Goal: Information Seeking & Learning: Check status

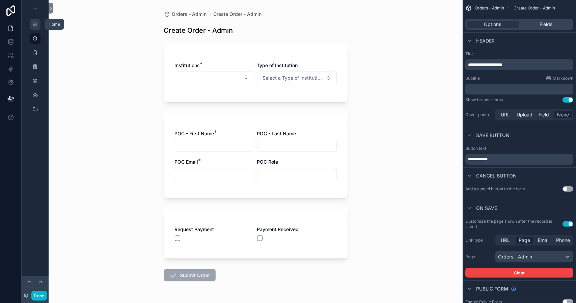
click at [34, 24] on icon "scrollable content" at bounding box center [34, 24] width 5 height 5
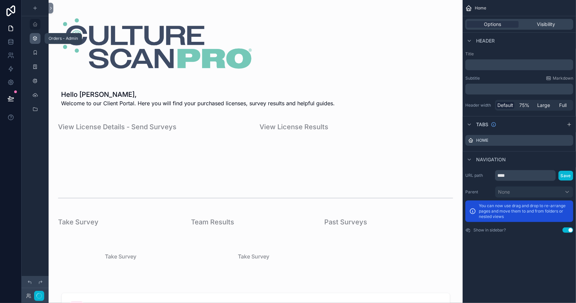
click at [33, 36] on icon "scrollable content" at bounding box center [34, 38] width 5 height 5
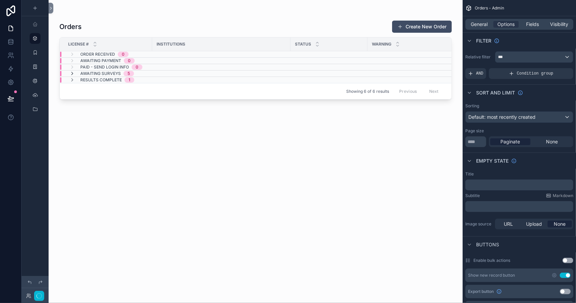
click at [72, 73] on icon "scrollable content" at bounding box center [72, 73] width 5 height 5
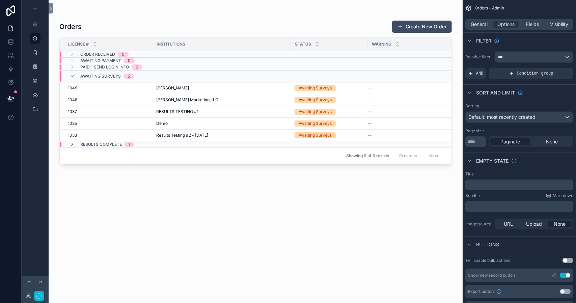
click at [72, 144] on icon "scrollable content" at bounding box center [72, 144] width 5 height 5
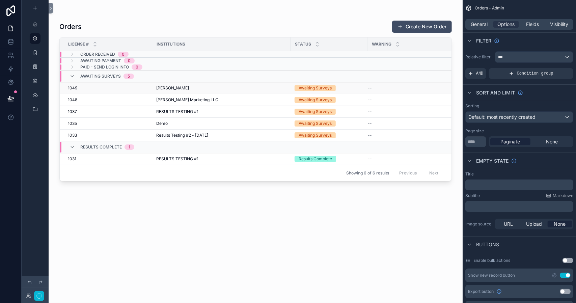
click at [110, 88] on div "1049 1049" at bounding box center [108, 87] width 80 height 5
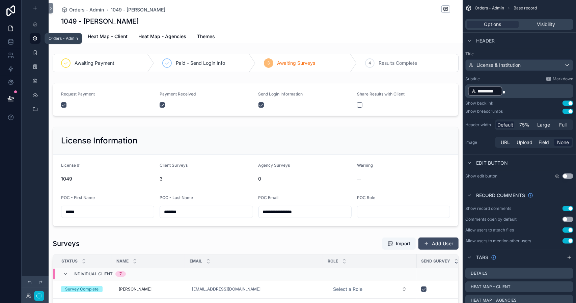
click at [34, 37] on icon "scrollable content" at bounding box center [34, 38] width 5 height 5
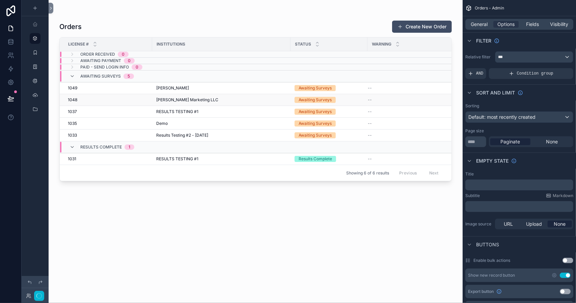
click at [86, 100] on div "1048 1048" at bounding box center [108, 99] width 80 height 5
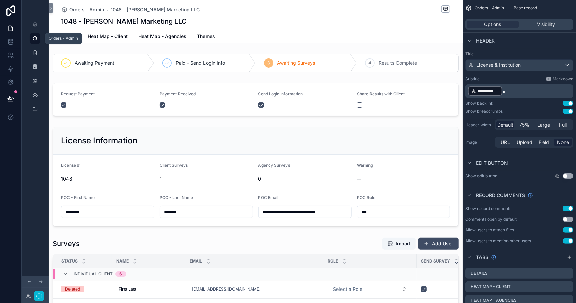
click at [35, 37] on icon "scrollable content" at bounding box center [34, 38] width 5 height 5
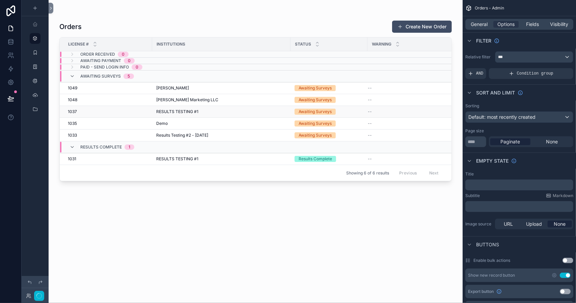
click at [76, 111] on span "1037" at bounding box center [72, 111] width 9 height 5
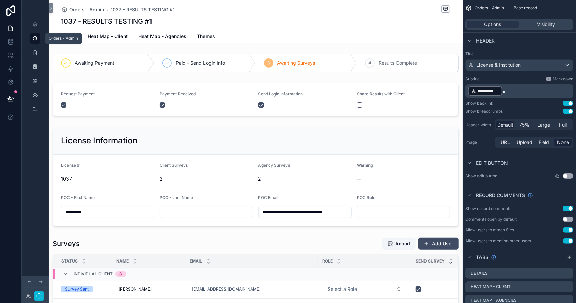
click at [35, 38] on icon "scrollable content" at bounding box center [34, 38] width 5 height 5
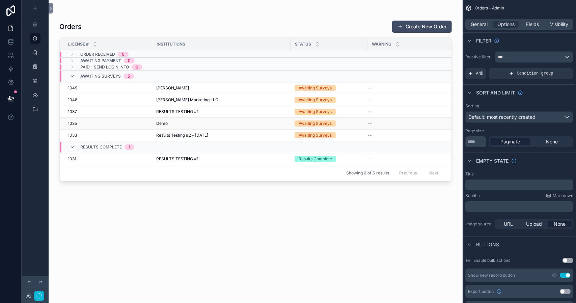
click at [77, 123] on div "1035 1035" at bounding box center [108, 123] width 80 height 5
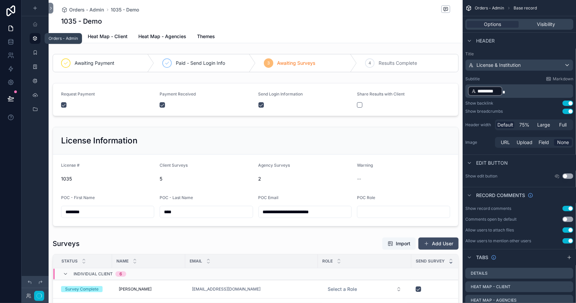
click at [34, 38] on icon "scrollable content" at bounding box center [34, 38] width 5 height 5
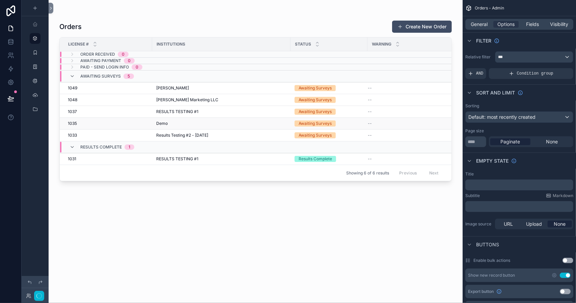
click at [86, 124] on div "1035 1035" at bounding box center [108, 123] width 80 height 5
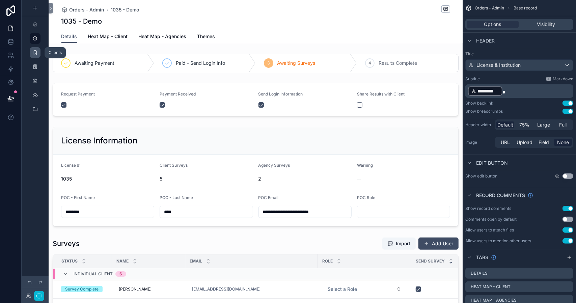
click at [34, 52] on icon "scrollable content" at bounding box center [34, 52] width 5 height 5
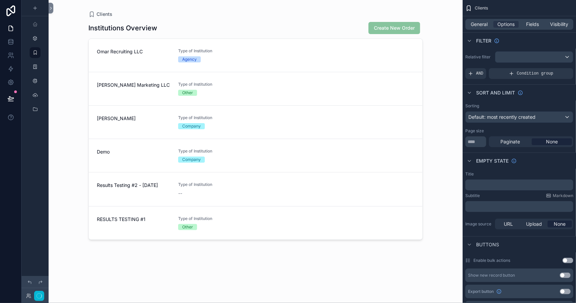
click at [123, 59] on div "scrollable content" at bounding box center [255, 147] width 345 height 295
click at [123, 59] on div "Omar Recruiting LLC" at bounding box center [133, 55] width 73 height 14
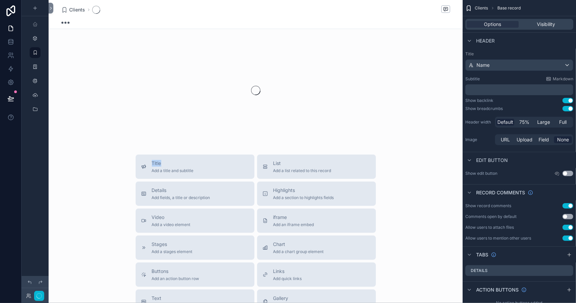
click at [123, 59] on div "scrollable content" at bounding box center [256, 90] width 414 height 107
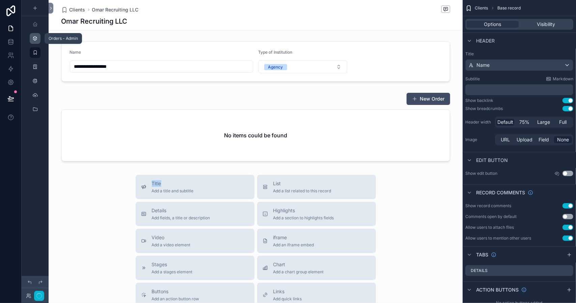
click at [36, 39] on icon "scrollable content" at bounding box center [34, 38] width 5 height 5
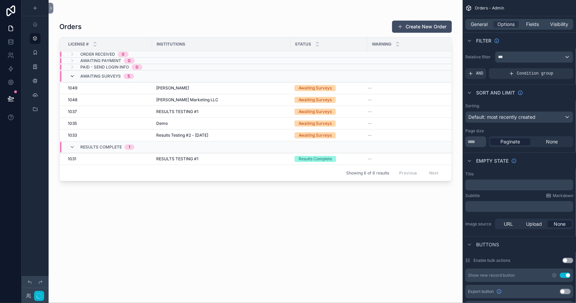
click at [71, 77] on icon "scrollable content" at bounding box center [72, 76] width 5 height 5
